Goal: Task Accomplishment & Management: Use online tool/utility

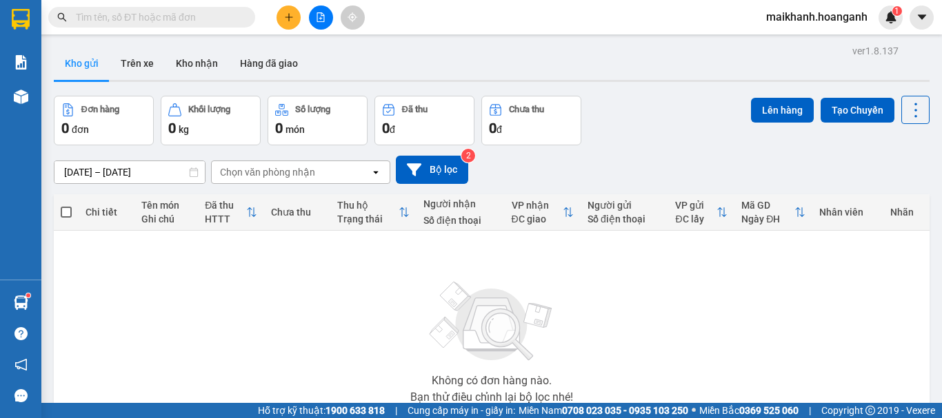
click at [184, 22] on input "text" at bounding box center [157, 17] width 163 height 15
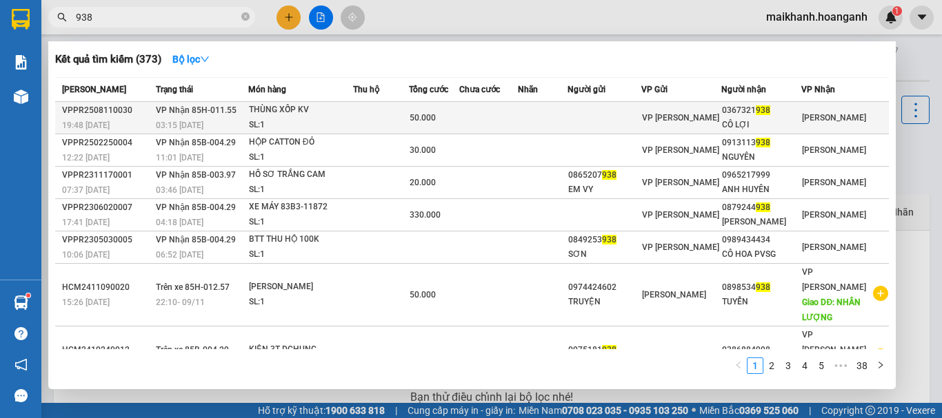
type input "938"
click at [271, 114] on div "THÙNG XỐP KV" at bounding box center [300, 110] width 103 height 15
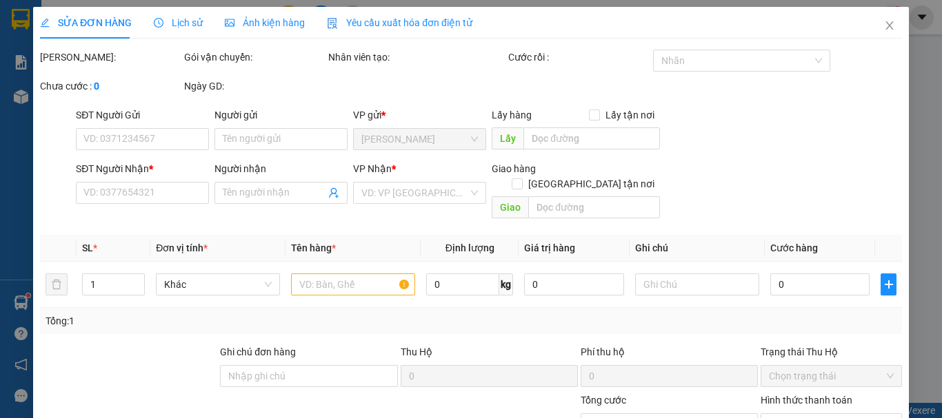
type input "0367321938"
type input "CÔ LỢI"
type input "50.000"
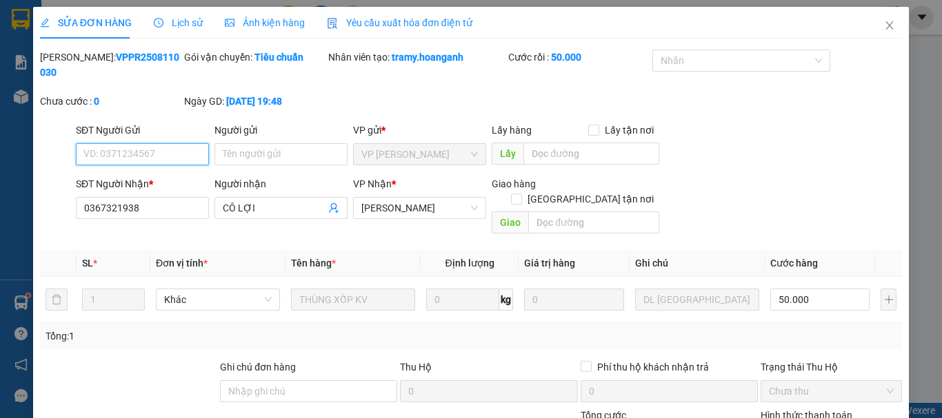
scroll to position [137, 0]
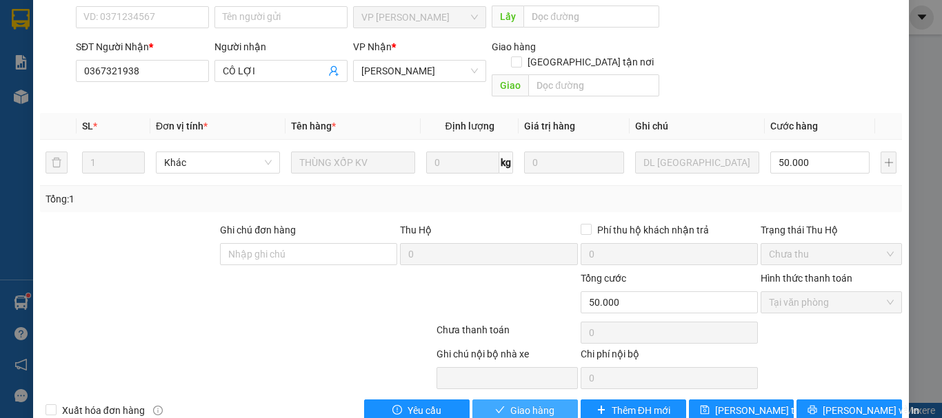
click at [513, 403] on span "Giao hàng" at bounding box center [532, 410] width 44 height 15
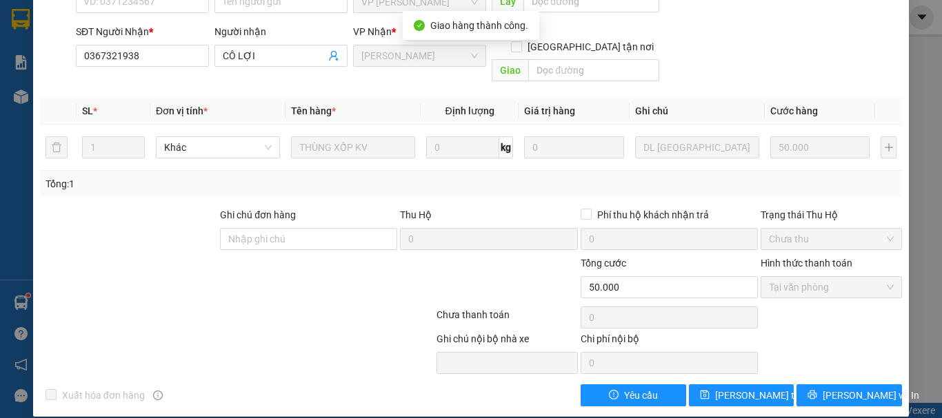
scroll to position [0, 0]
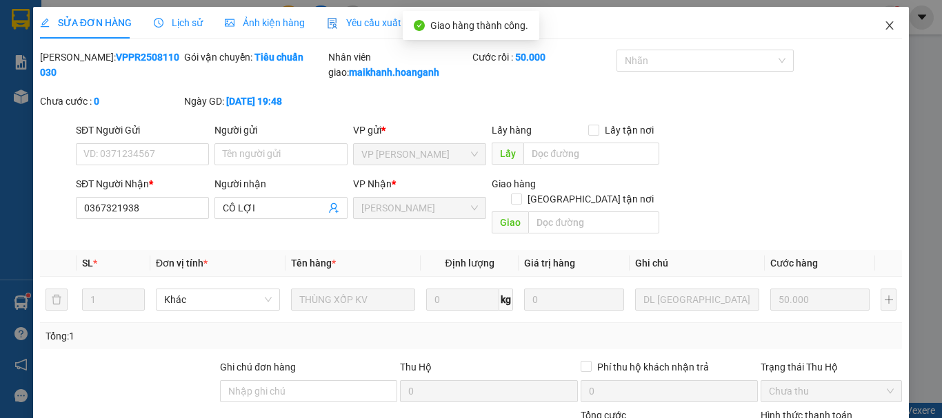
click at [884, 29] on icon "close" at bounding box center [889, 25] width 11 height 11
